Goal: Find contact information: Obtain details needed to contact an individual or organization

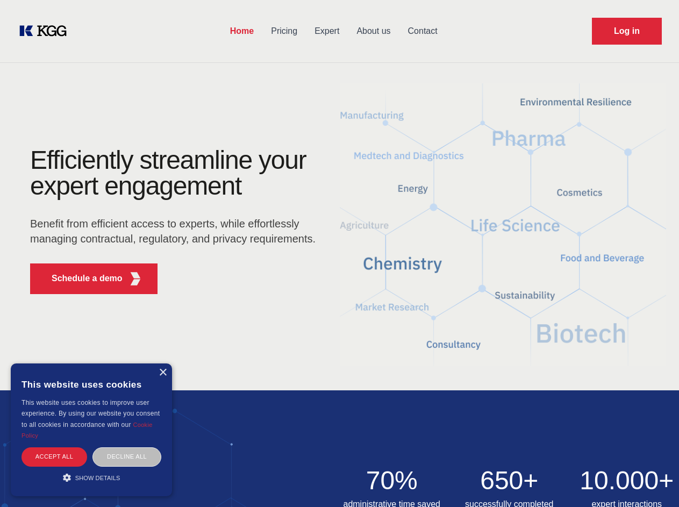
click at [339, 253] on div "Efficiently streamline your expert engagement Benefit from efficient access to …" at bounding box center [176, 224] width 327 height 155
click at [81, 279] on p "Schedule a demo" at bounding box center [87, 278] width 71 height 13
click at [162, 373] on div "× This website uses cookies This website uses cookies to improve user experienc…" at bounding box center [91, 430] width 161 height 133
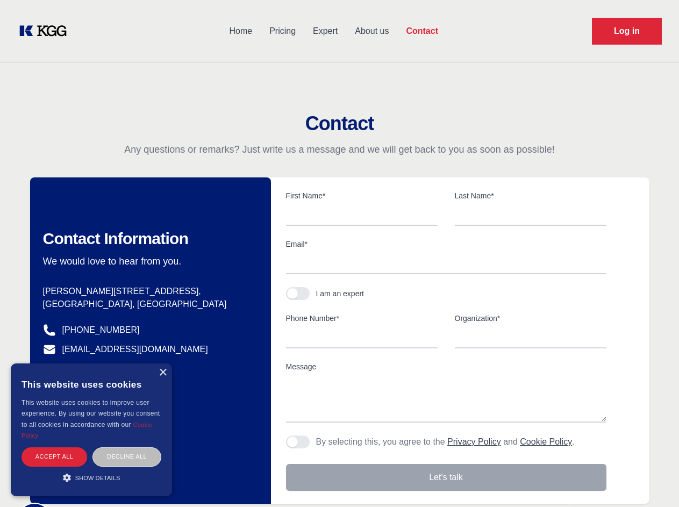
click at [54, 457] on div "Accept all" at bounding box center [55, 457] width 66 height 19
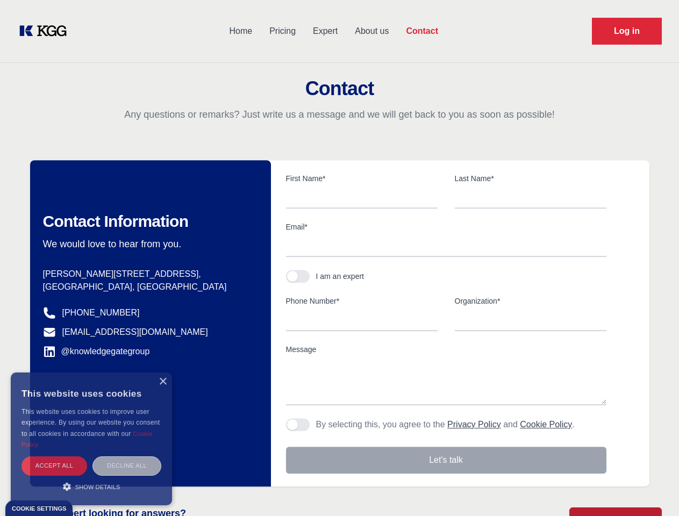
click at [127, 457] on div "Contact Information We would love to hear from you. Postal address [PERSON_NAME…" at bounding box center [150, 323] width 241 height 327
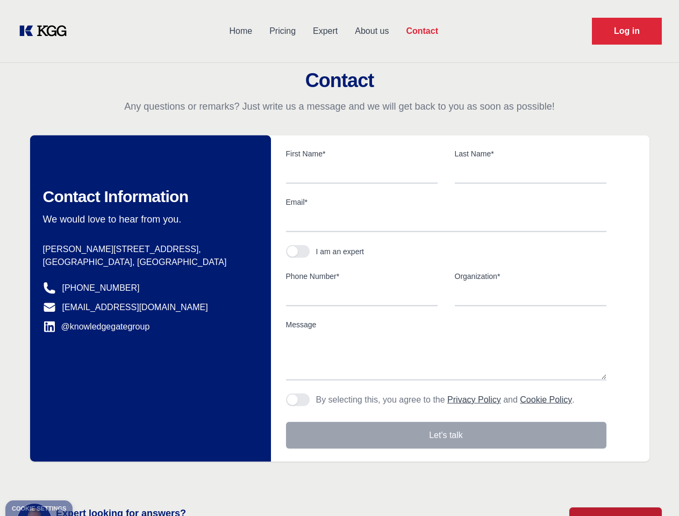
click at [91, 478] on main "Contact Any questions or remarks? Just write us a message and we will get back …" at bounding box center [339, 280] width 679 height 560
